Goal: Find specific page/section: Find specific page/section

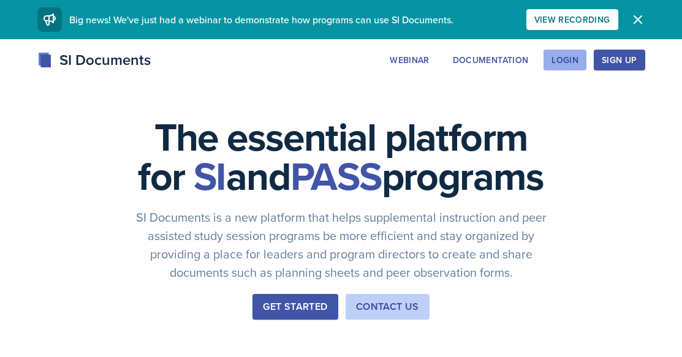
click at [572, 63] on div "Login" at bounding box center [564, 60] width 27 height 10
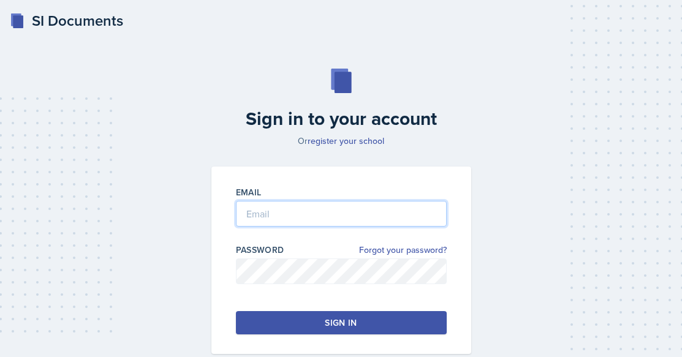
click at [334, 216] on input "email" at bounding box center [341, 214] width 211 height 26
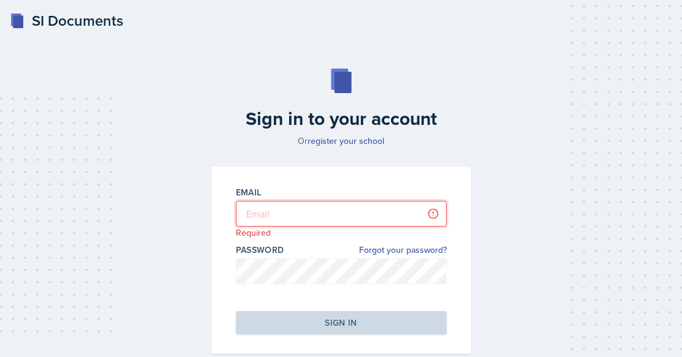
type input "[EMAIL_ADDRESS][DOMAIN_NAME]"
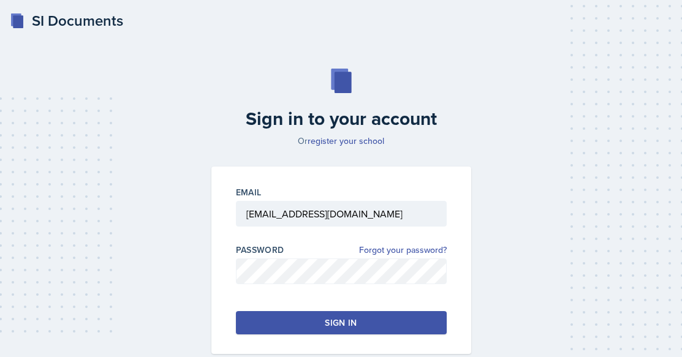
click at [309, 327] on button "Sign in" at bounding box center [341, 322] width 211 height 23
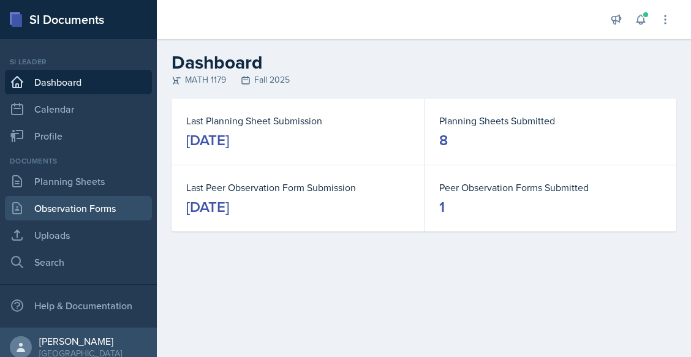
click at [80, 200] on link "Observation Forms" at bounding box center [78, 208] width 147 height 25
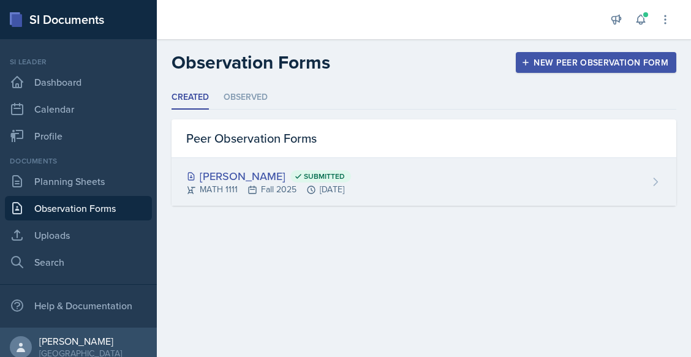
click at [226, 172] on div "[PERSON_NAME] Submitted" at bounding box center [268, 176] width 165 height 17
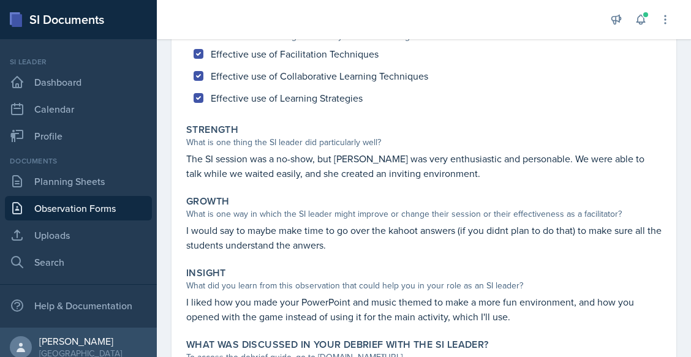
scroll to position [140, 0]
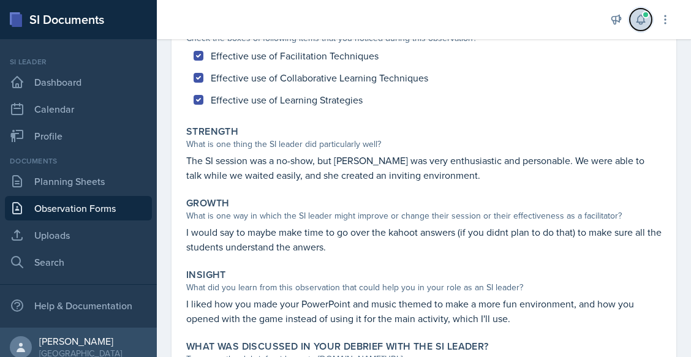
click at [643, 14] on span at bounding box center [645, 14] width 7 height 7
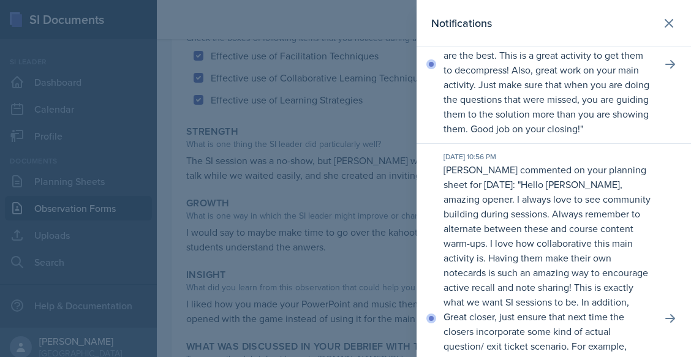
scroll to position [0, 0]
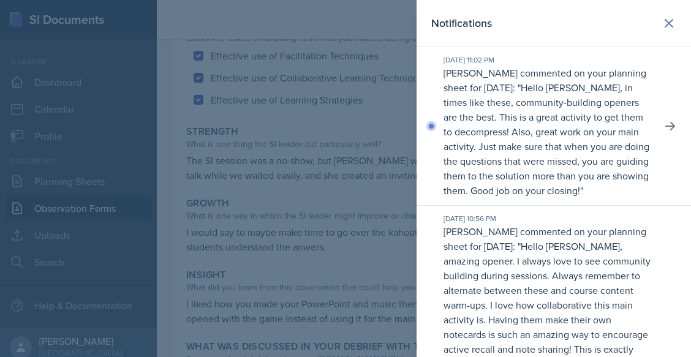
click at [354, 230] on div at bounding box center [345, 178] width 691 height 357
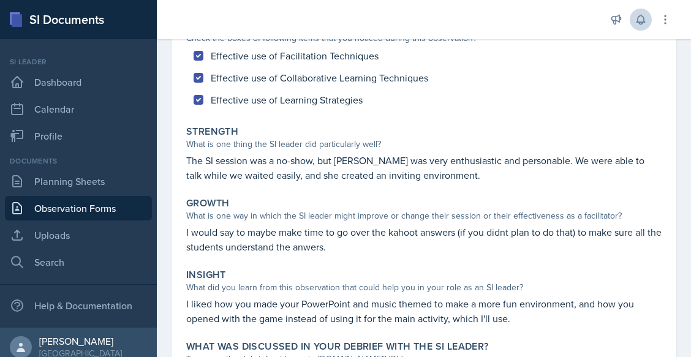
click at [69, 219] on link "Observation Forms" at bounding box center [78, 208] width 147 height 25
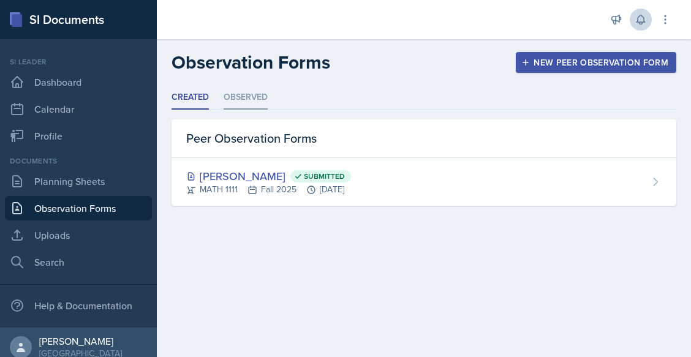
click at [260, 102] on li "Observed" at bounding box center [246, 98] width 44 height 24
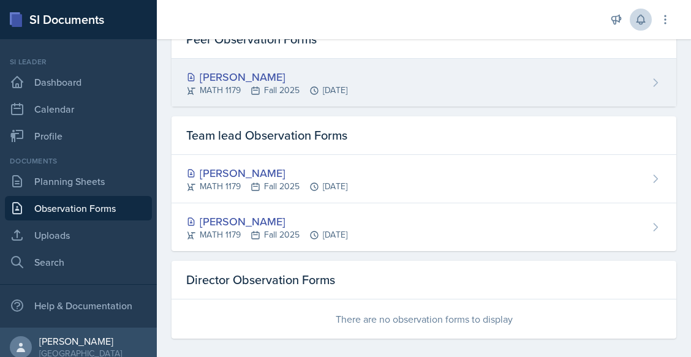
scroll to position [110, 0]
